Goal: Information Seeking & Learning: Find specific fact

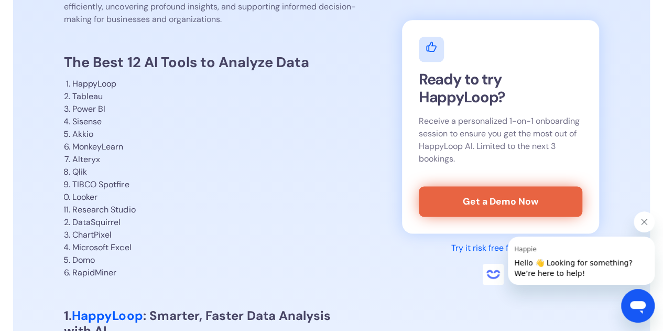
scroll to position [593, 0]
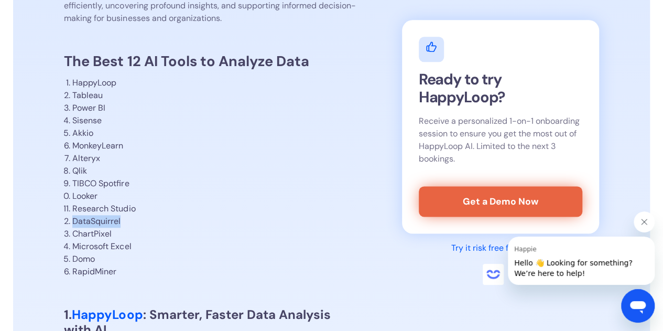
drag, startPoint x: 125, startPoint y: 221, endPoint x: 72, endPoint y: 222, distance: 52.9
click at [72, 222] on li "DataSquirrel" at bounding box center [215, 221] width 287 height 13
click at [79, 172] on li "Qlik" at bounding box center [215, 170] width 287 height 13
copy li "Qlik"
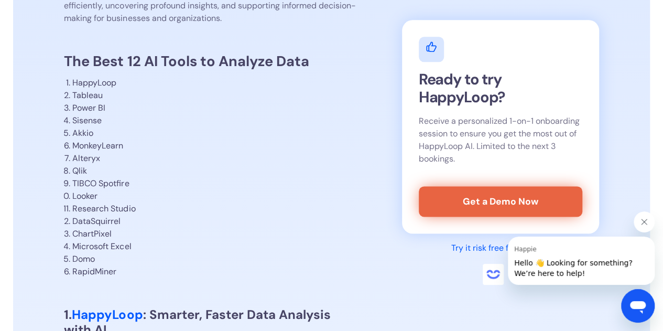
click at [97, 225] on li "DataSquirrel" at bounding box center [215, 221] width 287 height 13
copy li "DataSquirrel"
click at [117, 239] on li "ChartPixel" at bounding box center [215, 233] width 287 height 13
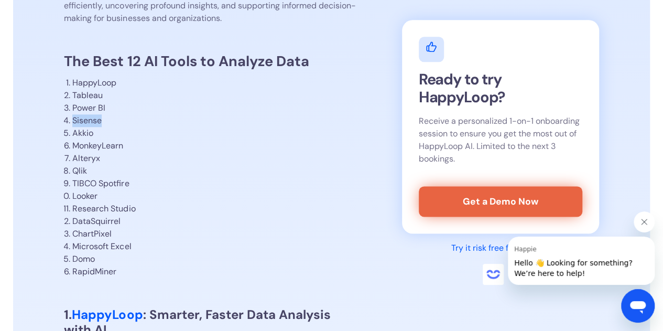
drag, startPoint x: 102, startPoint y: 120, endPoint x: 72, endPoint y: 123, distance: 29.4
click at [72, 123] on li "Sisense" at bounding box center [215, 120] width 287 height 13
copy li "Sisense"
